Goal: Information Seeking & Learning: Find specific fact

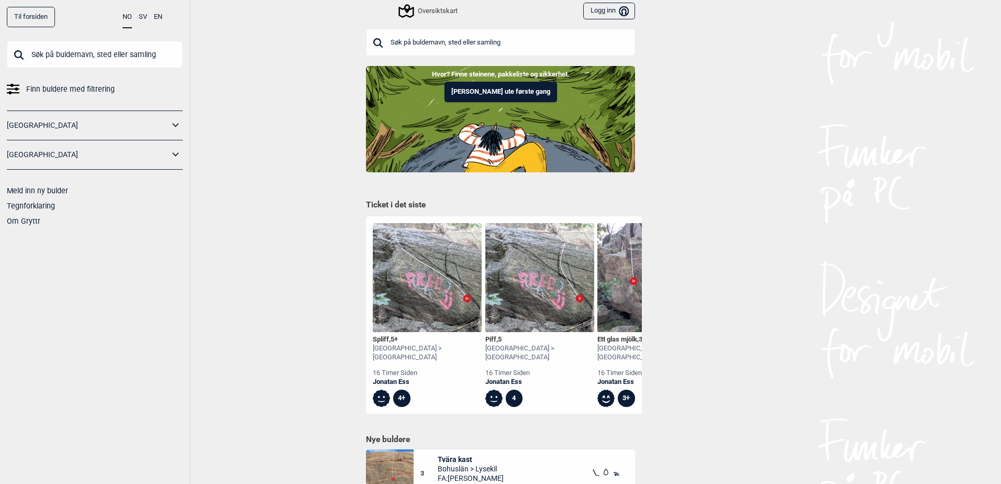
click at [479, 40] on input "text" at bounding box center [500, 42] width 269 height 27
type input "k"
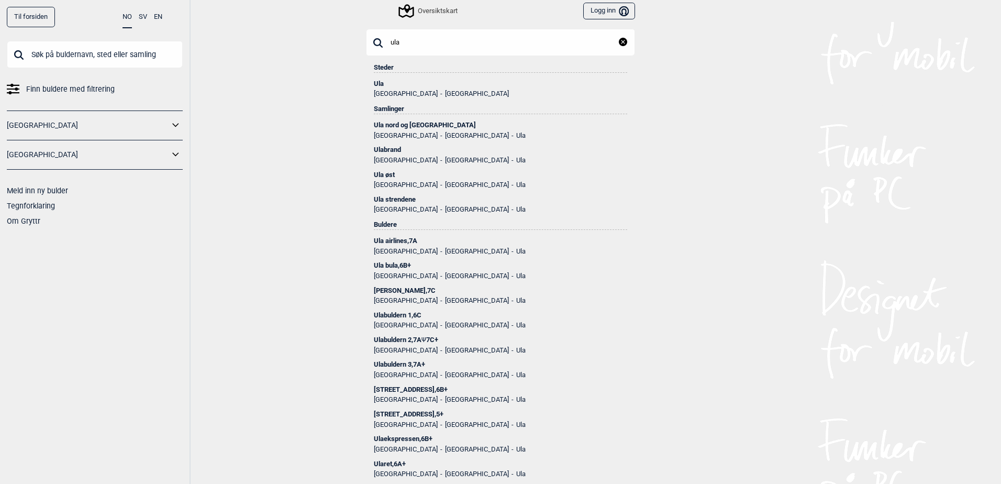
type input "ula"
click at [380, 85] on div "Ula" at bounding box center [500, 83] width 253 height 7
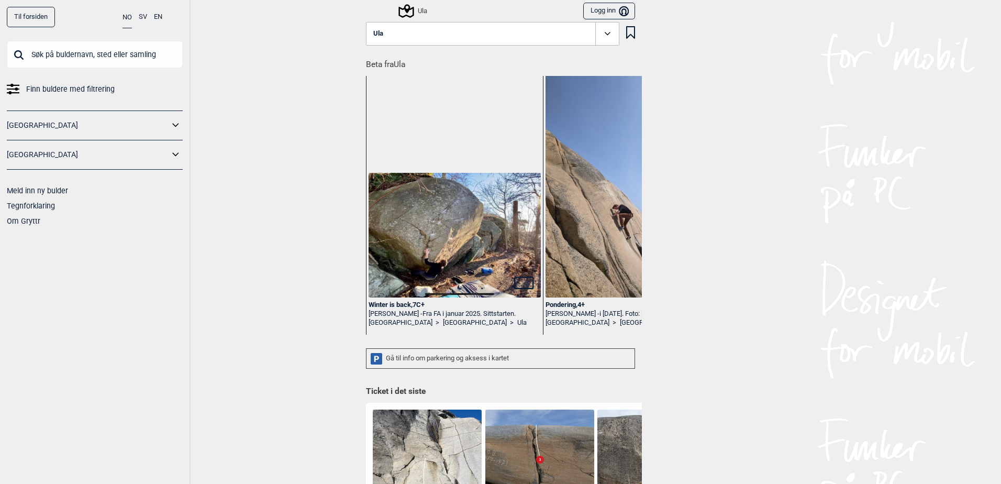
click at [405, 13] on icon at bounding box center [406, 11] width 20 height 20
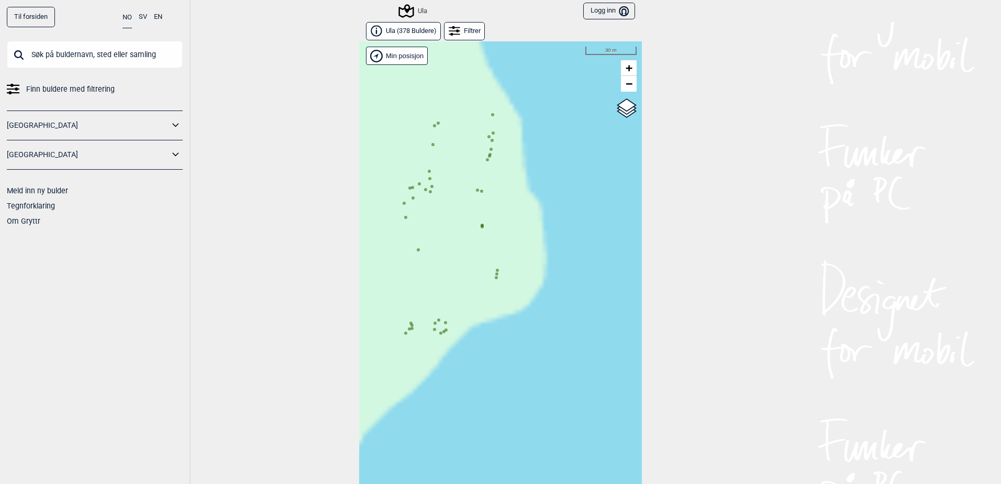
drag, startPoint x: 448, startPoint y: 247, endPoint x: 463, endPoint y: 331, distance: 86.2
click at [463, 331] on div "Hallingdal Gol [PERSON_NAME] Kolomoen [GEOGRAPHIC_DATA] [GEOGRAPHIC_DATA] [GEOG…" at bounding box center [500, 270] width 283 height 459
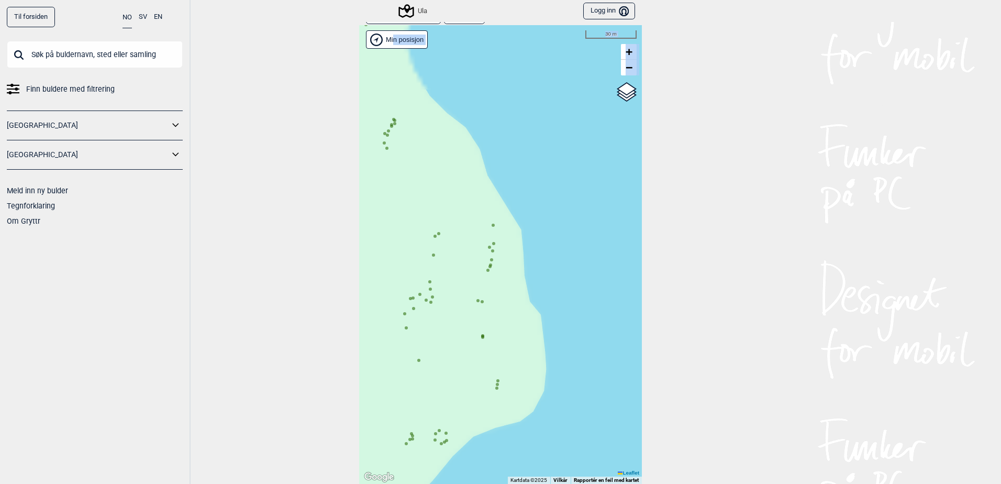
drag, startPoint x: 474, startPoint y: 252, endPoint x: 488, endPoint y: 334, distance: 82.9
click at [488, 334] on div "Hallingdal Gol [PERSON_NAME] Kolomoen [GEOGRAPHIC_DATA] [GEOGRAPHIC_DATA] [GEOG…" at bounding box center [500, 254] width 283 height 459
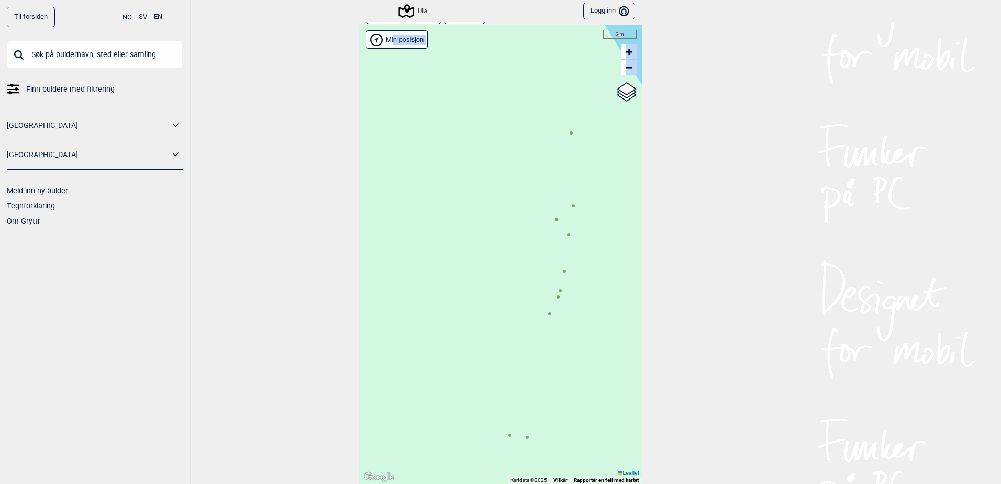
click at [567, 241] on div "Hallingdal Gol [PERSON_NAME] Kolomoen [GEOGRAPHIC_DATA] [GEOGRAPHIC_DATA] [GEOG…" at bounding box center [500, 254] width 283 height 459
click at [566, 236] on icon at bounding box center [568, 234] width 5 height 5
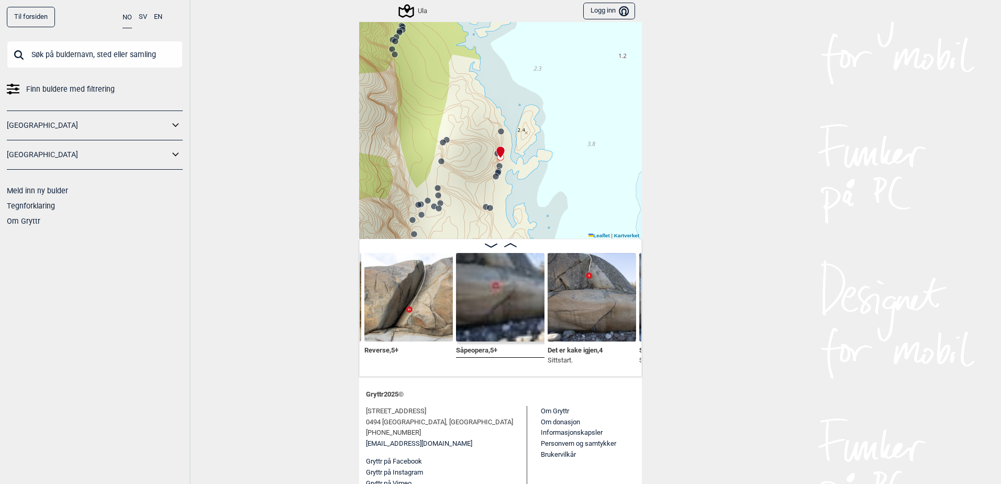
scroll to position [105, 0]
click at [604, 307] on img at bounding box center [592, 296] width 88 height 88
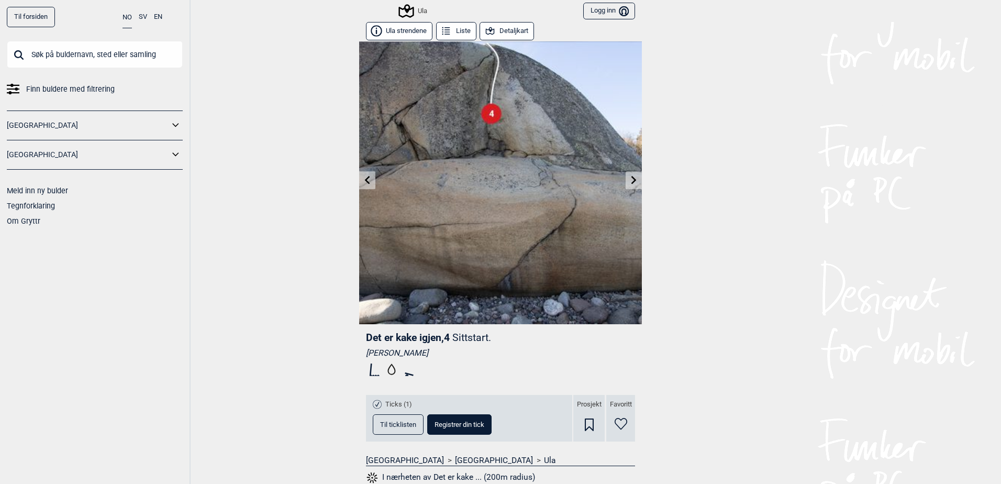
click at [630, 178] on icon at bounding box center [634, 179] width 8 height 8
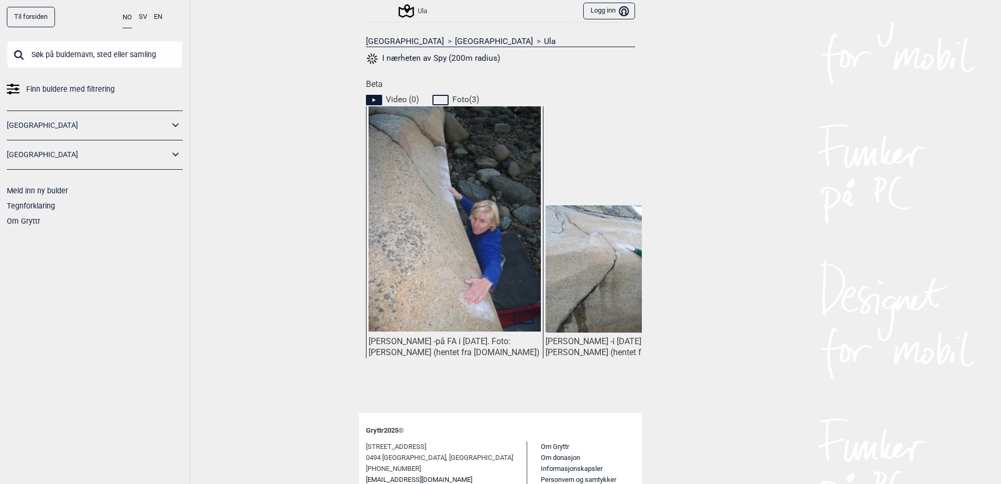
drag, startPoint x: 428, startPoint y: 340, endPoint x: 437, endPoint y: 337, distance: 8.9
click at [437, 337] on div "[PERSON_NAME] - på FA i [DATE]. Foto: [PERSON_NAME] (hentet fra [DOMAIN_NAME])" at bounding box center [455, 347] width 172 height 22
click at [440, 340] on div "[PERSON_NAME] - på FA i [DATE]. Foto: [PERSON_NAME] (hentet fra [DOMAIN_NAME])" at bounding box center [455, 347] width 172 height 22
drag, startPoint x: 438, startPoint y: 340, endPoint x: 365, endPoint y: 346, distance: 73.0
click at [369, 346] on div "[PERSON_NAME] - på FA i [DATE]. Foto: [PERSON_NAME] (hentet fra [DOMAIN_NAME])" at bounding box center [455, 347] width 172 height 22
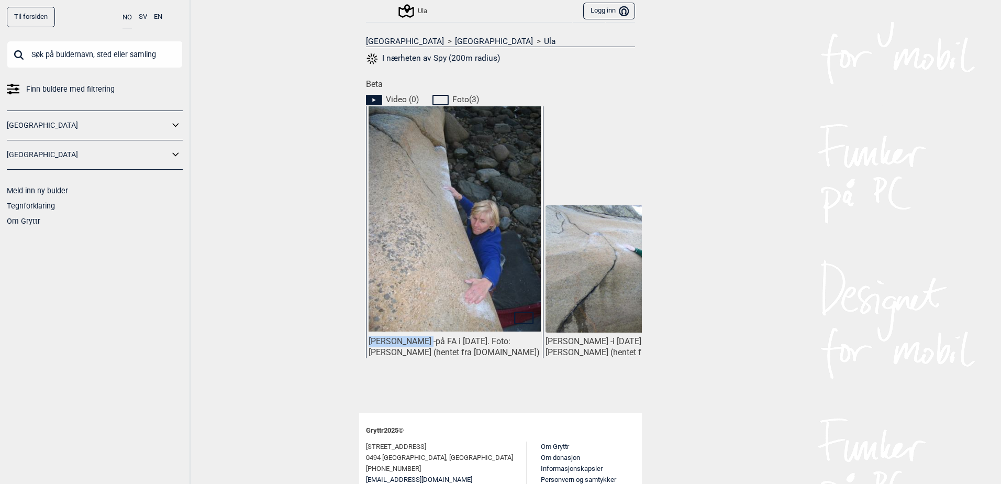
copy div "[PERSON_NAME]"
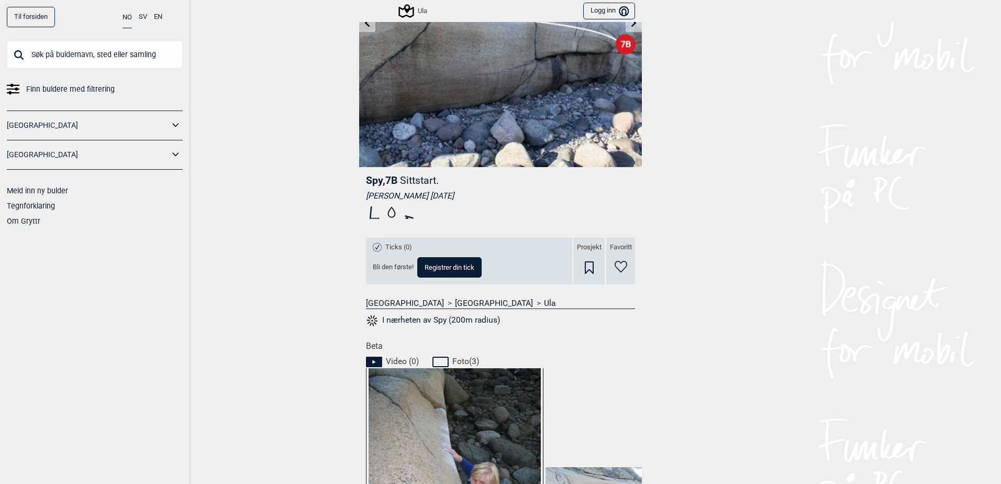
click at [129, 60] on input "text" at bounding box center [95, 54] width 176 height 27
paste input "[PERSON_NAME]"
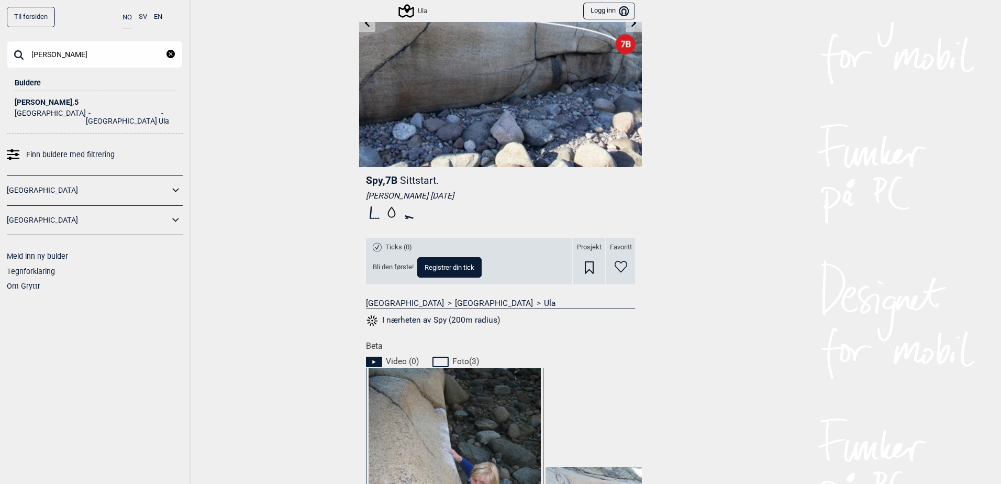
type input "[PERSON_NAME]"
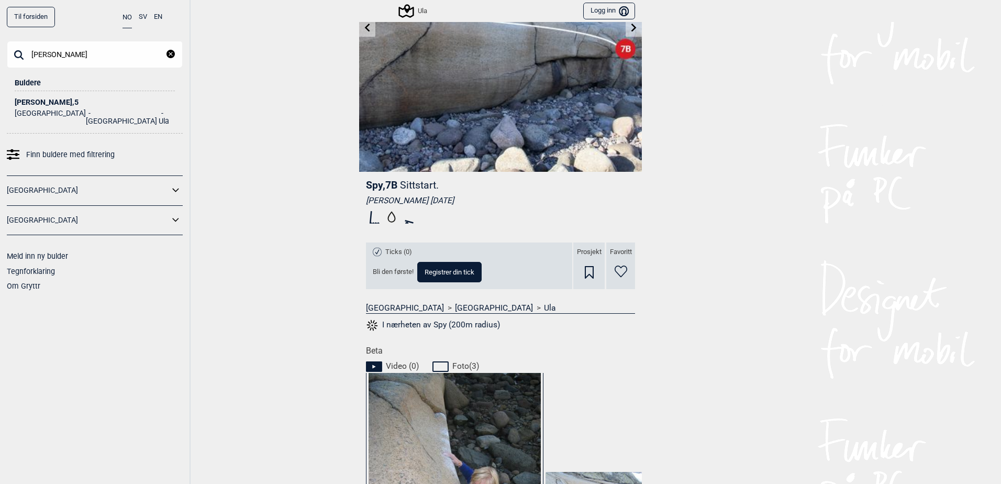
scroll to position [0, 0]
